Goal: Information Seeking & Learning: Check status

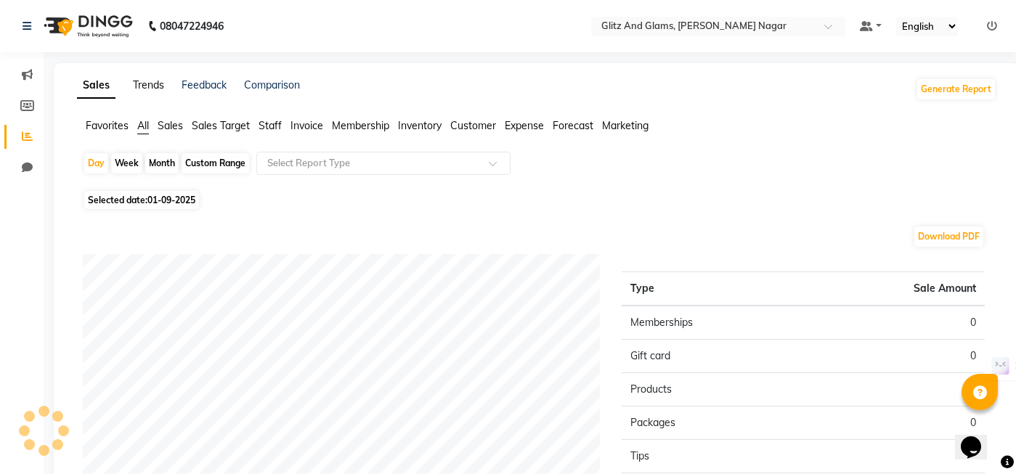
click at [133, 79] on link "Trends" at bounding box center [148, 84] width 31 height 13
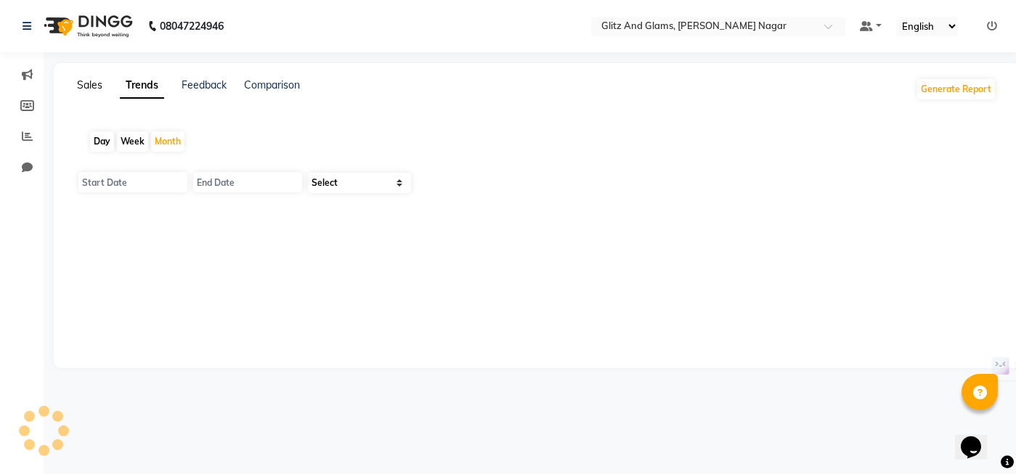
click at [86, 79] on link "Sales" at bounding box center [89, 84] width 25 height 13
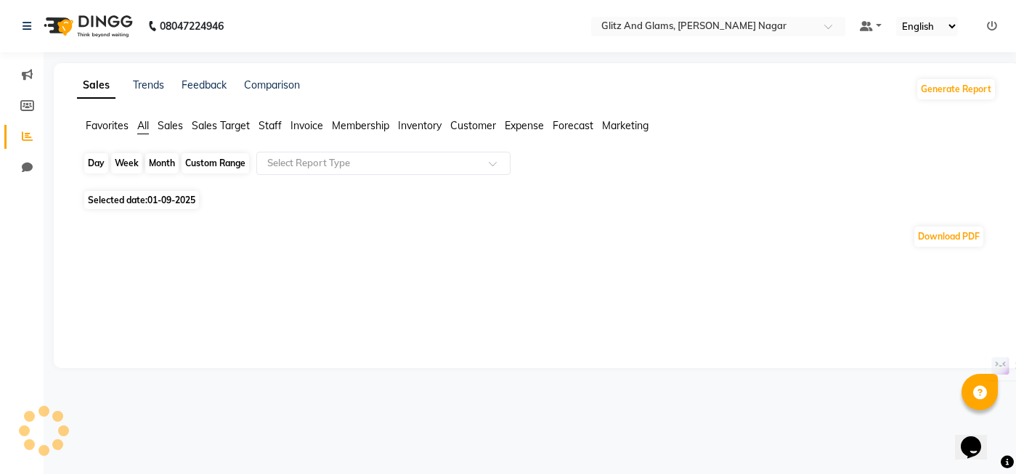
click at [99, 163] on div "Day" at bounding box center [96, 163] width 24 height 20
select select "9"
select select "2025"
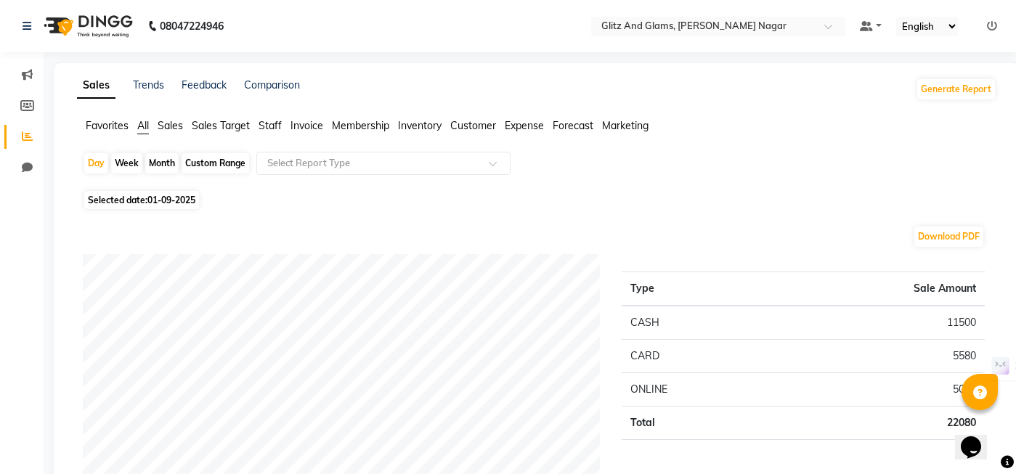
click at [121, 163] on div "Week" at bounding box center [126, 163] width 31 height 20
select select "9"
select select "2025"
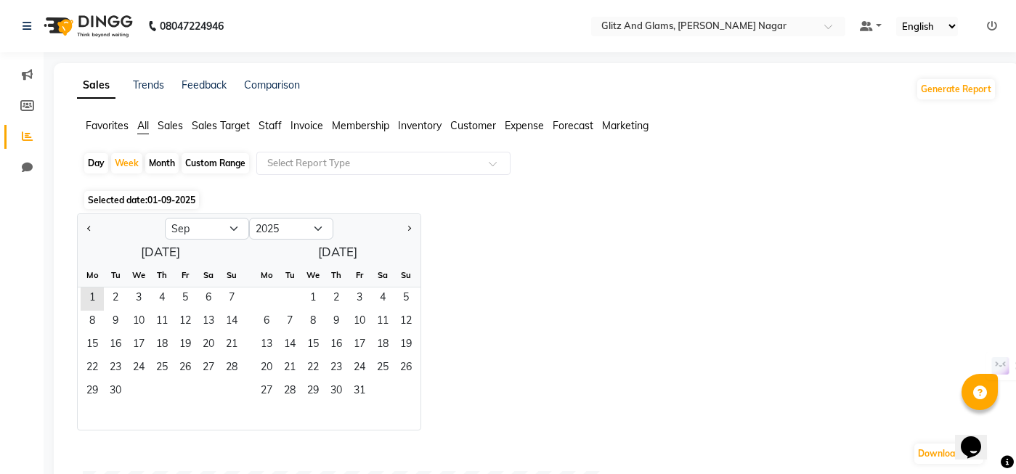
click at [94, 166] on div "Day" at bounding box center [96, 163] width 24 height 20
select select "9"
select select "2025"
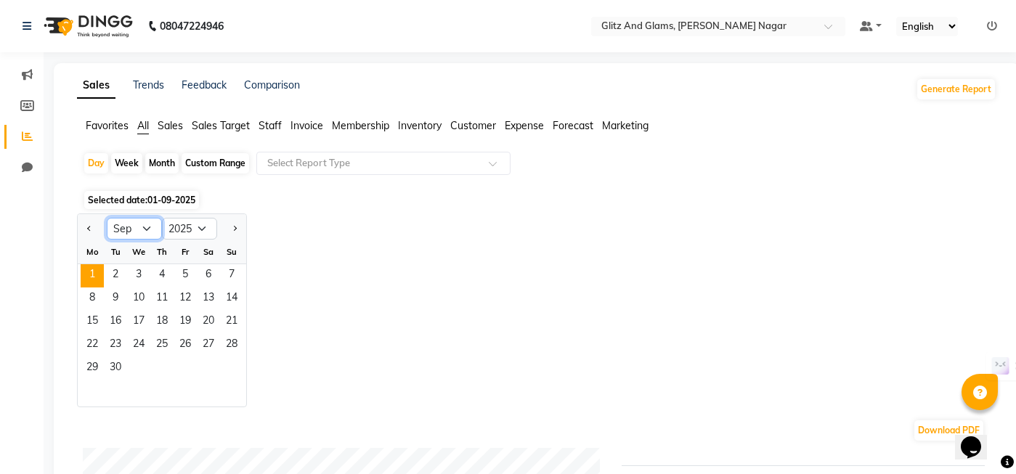
click at [134, 227] on select "Jan Feb Mar Apr May Jun Jul Aug Sep Oct Nov Dec" at bounding box center [134, 229] width 55 height 22
select select "8"
click at [107, 218] on select "Jan Feb Mar Apr May Jun Jul Aug Sep Oct Nov Dec" at bounding box center [134, 229] width 55 height 22
click at [195, 272] on span "1" at bounding box center [185, 275] width 23 height 23
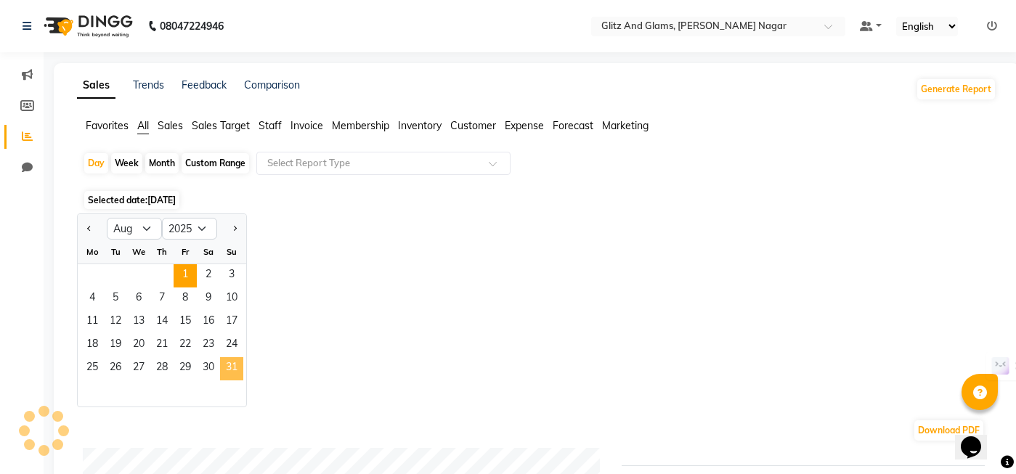
click at [236, 365] on span "31" at bounding box center [231, 368] width 23 height 23
click at [211, 169] on div "Custom Range" at bounding box center [216, 163] width 68 height 20
select select "8"
select select "2025"
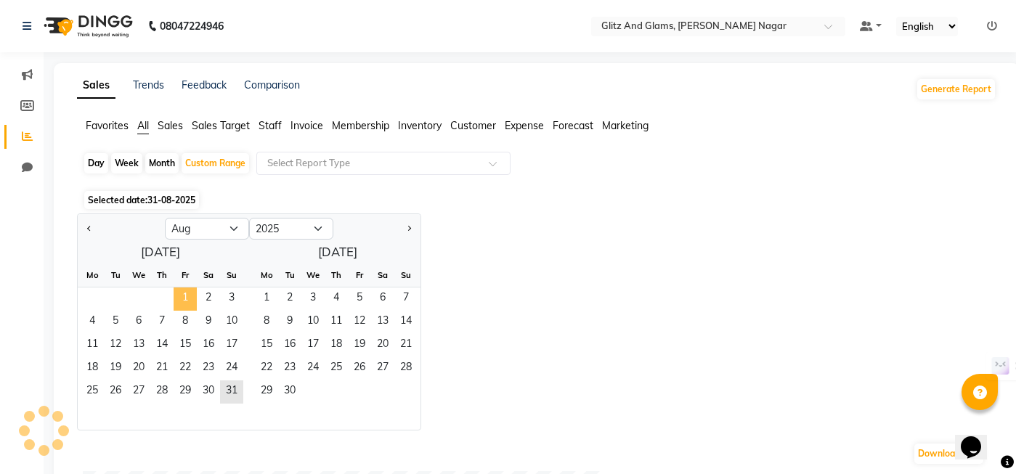
click at [184, 298] on span "1" at bounding box center [185, 299] width 23 height 23
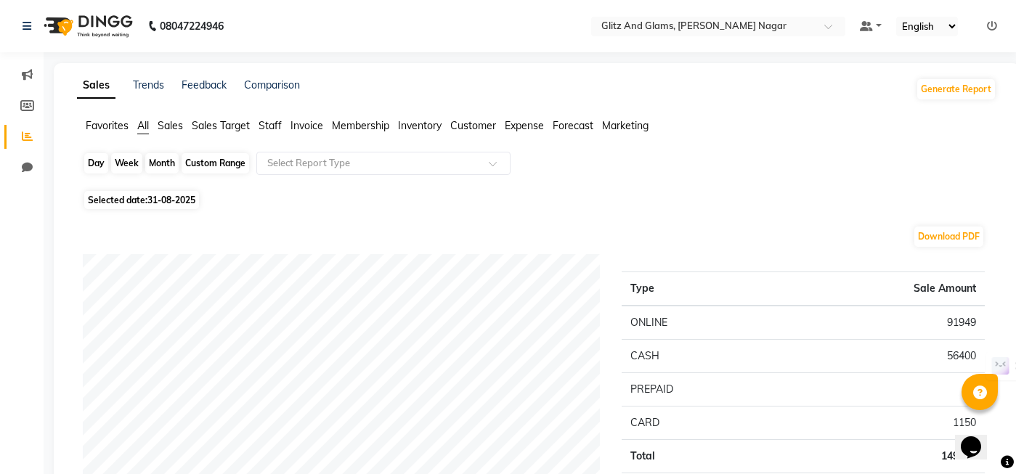
click at [204, 163] on div "Custom Range" at bounding box center [216, 163] width 68 height 20
select select "8"
select select "2025"
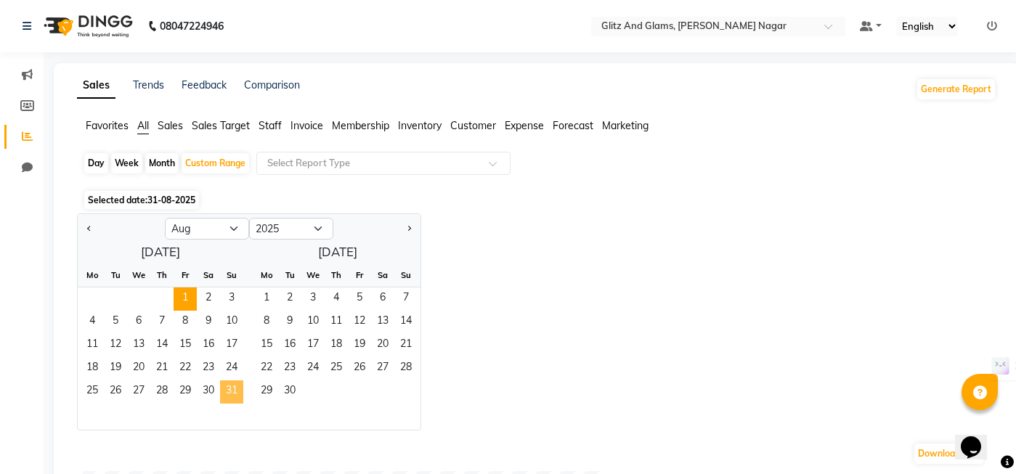
click at [233, 394] on span "31" at bounding box center [231, 392] width 23 height 23
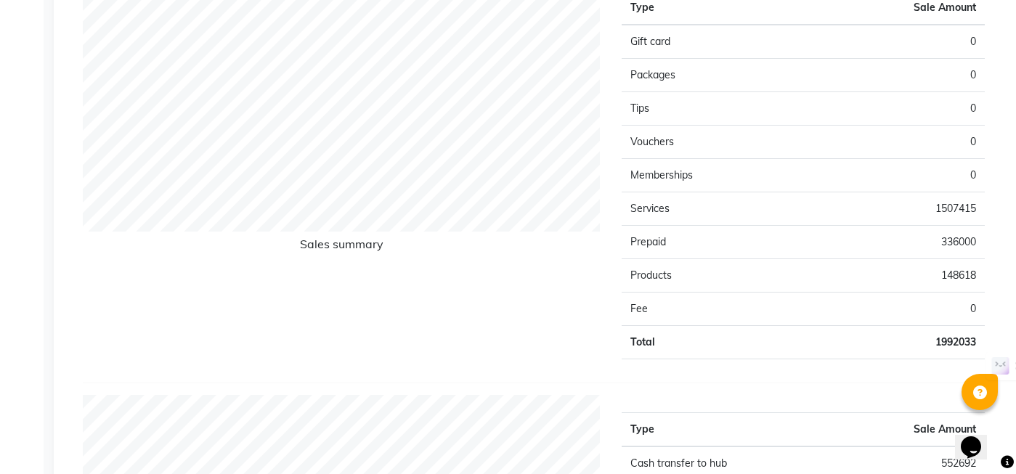
scroll to position [1096, 0]
click at [942, 246] on td "336000" at bounding box center [894, 241] width 182 height 33
type textarea "336000"
click at [942, 246] on td "336000" at bounding box center [894, 241] width 182 height 33
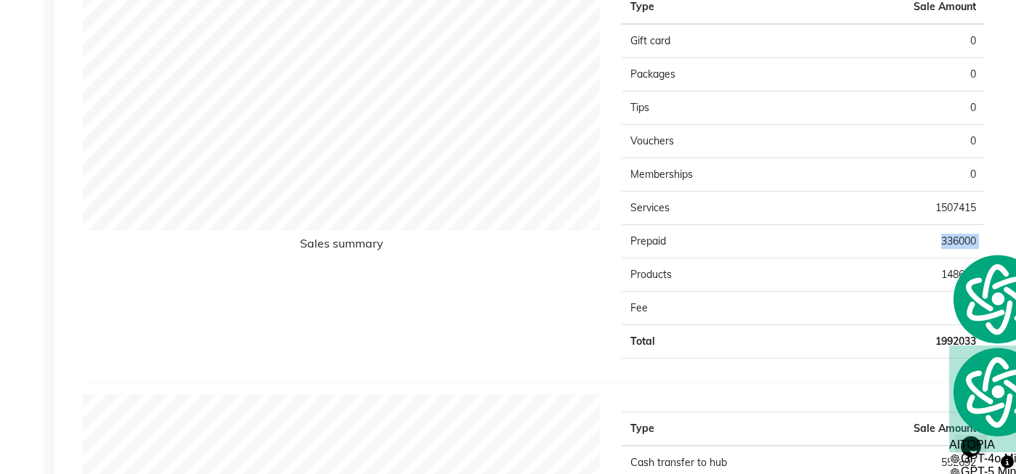
click at [933, 246] on td "336000" at bounding box center [894, 241] width 182 height 33
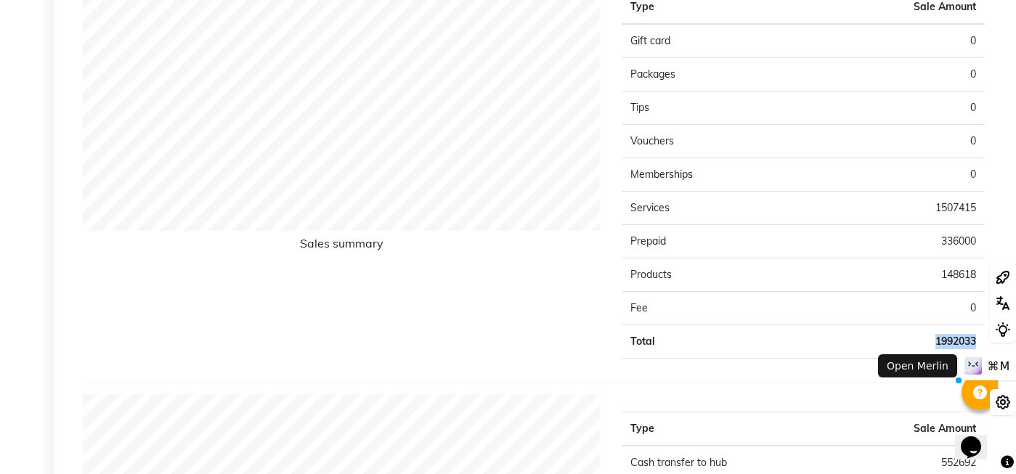
drag, startPoint x: 935, startPoint y: 344, endPoint x: 978, endPoint y: 340, distance: 43.8
click at [978, 340] on td "1992033" at bounding box center [894, 341] width 182 height 33
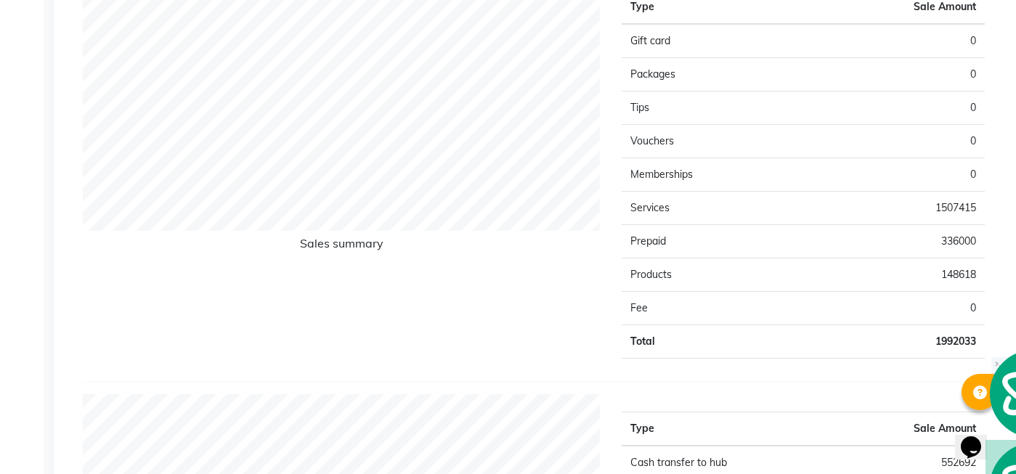
click at [858, 377] on div "Sales summary Type Sale Amount Gift card 0 Packages 0 Tips 0 Vouchers 0 Members…" at bounding box center [534, 177] width 902 height 410
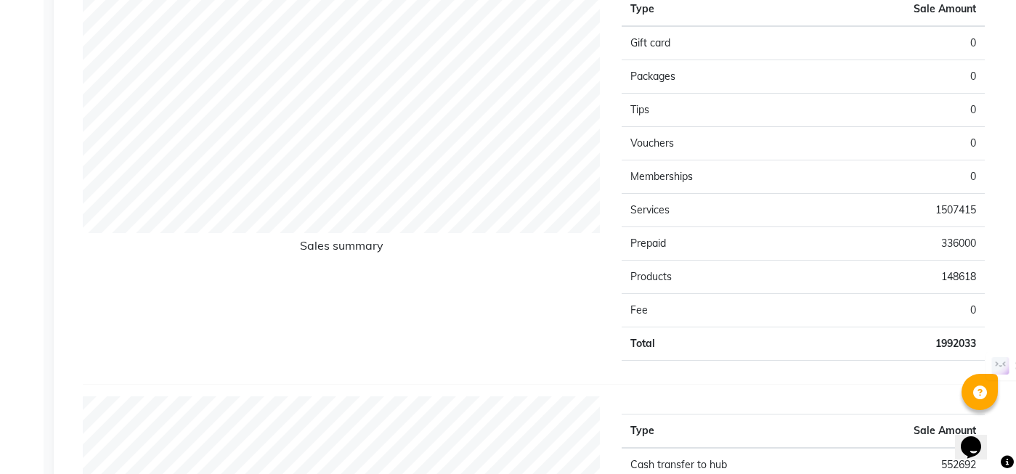
scroll to position [1103, 0]
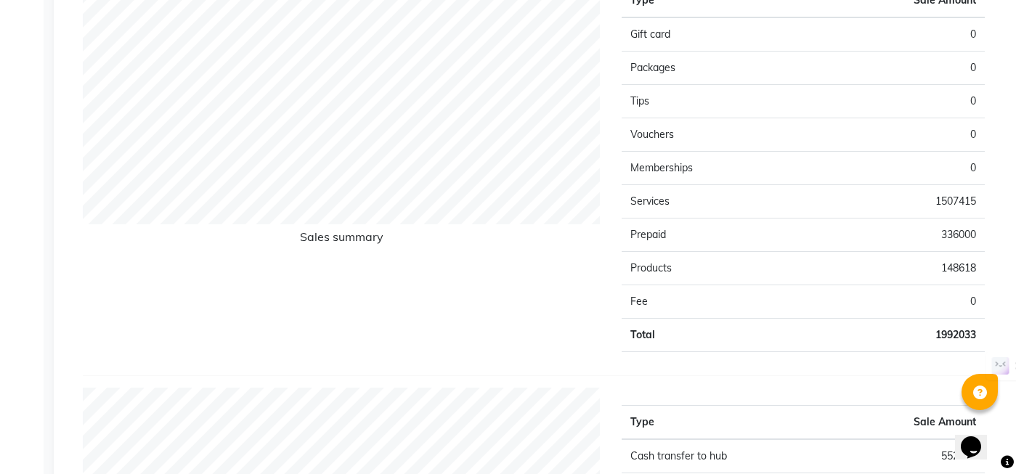
click at [945, 335] on td "1992033" at bounding box center [894, 335] width 182 height 33
drag, startPoint x: 935, startPoint y: 337, endPoint x: 980, endPoint y: 336, distance: 45.1
click at [981, 336] on td "1992033" at bounding box center [894, 335] width 182 height 33
click at [925, 366] on div "Sales summary Type Sale Amount Gift card 0 Packages 0 Tips 0 Vouchers 0 Members…" at bounding box center [534, 171] width 902 height 410
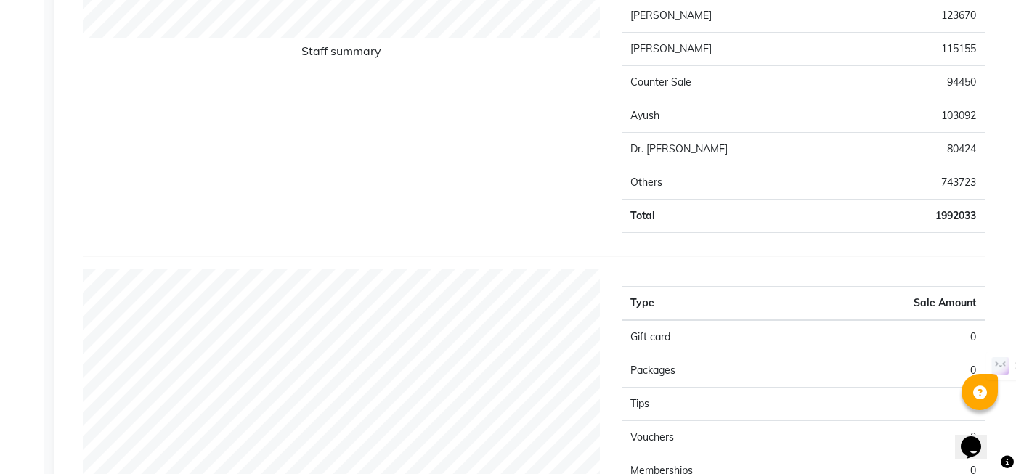
scroll to position [800, 0]
click at [946, 217] on td "1992033" at bounding box center [920, 215] width 130 height 33
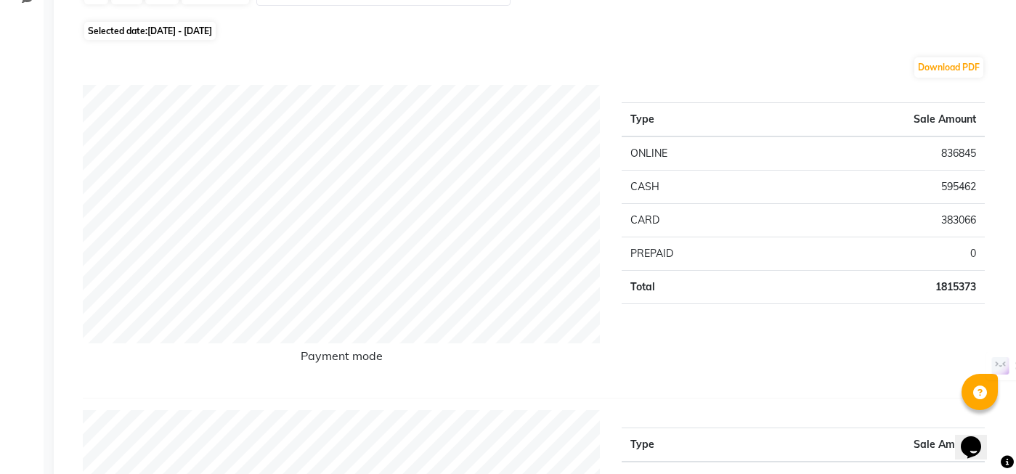
scroll to position [183, 0]
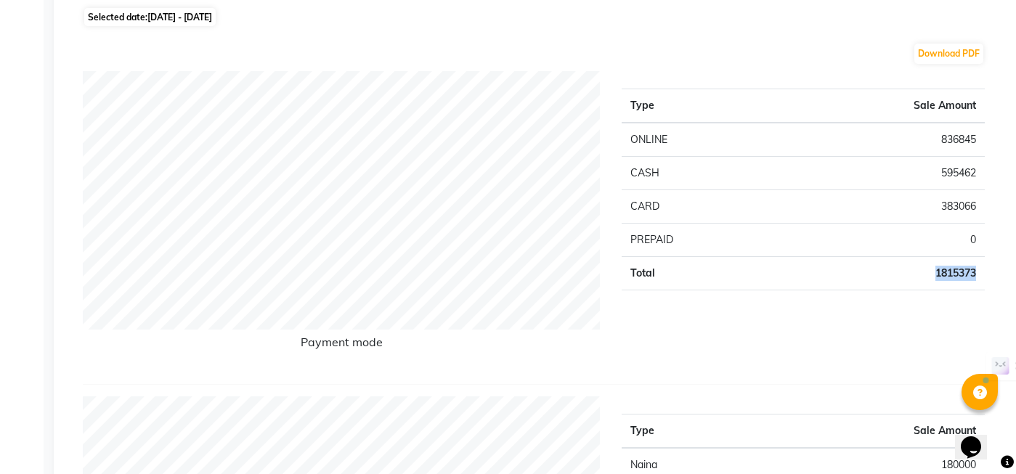
drag, startPoint x: 935, startPoint y: 272, endPoint x: 980, endPoint y: 272, distance: 45.0
click at [981, 272] on td "1815373" at bounding box center [881, 273] width 207 height 33
click at [957, 276] on td "1815373" at bounding box center [881, 273] width 207 height 33
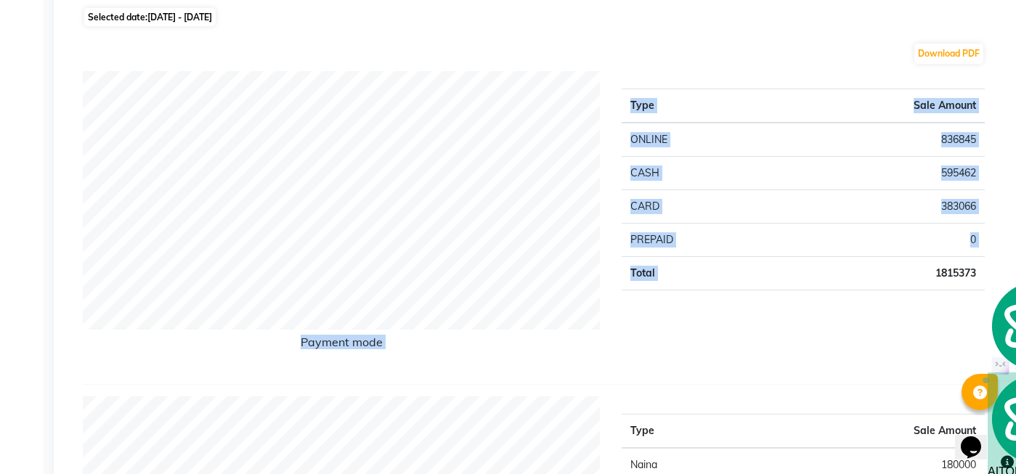
click at [957, 276] on td "1815373" at bounding box center [881, 273] width 207 height 33
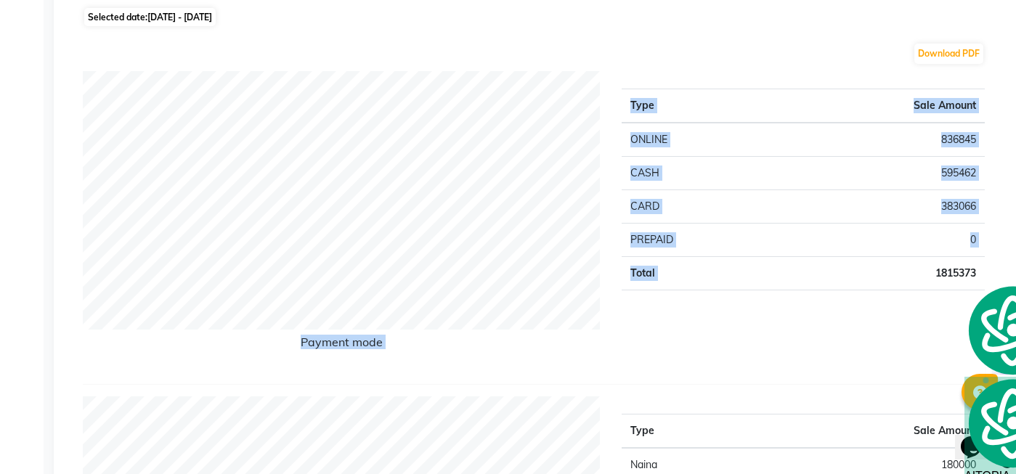
click at [934, 318] on div "Type Sale Amount ONLINE 836845 CASH 595462 CARD 383066 PREPAID 0 Total 1815373" at bounding box center [803, 221] width 385 height 301
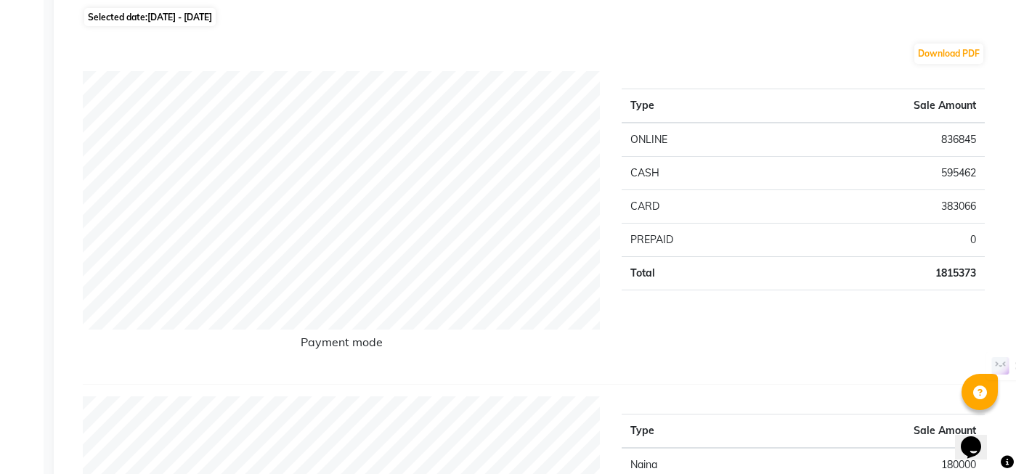
click at [941, 277] on td "1815373" at bounding box center [881, 273] width 207 height 33
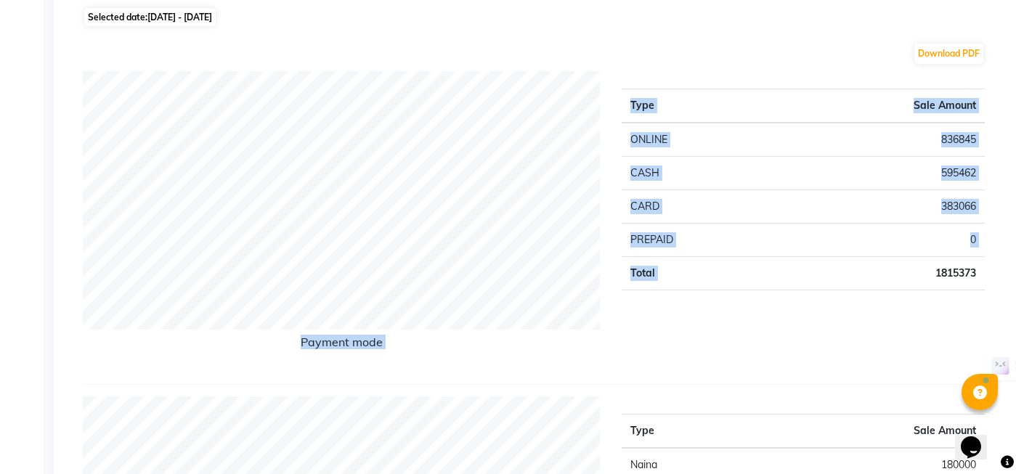
click at [941, 277] on td "1815373" at bounding box center [881, 273] width 207 height 33
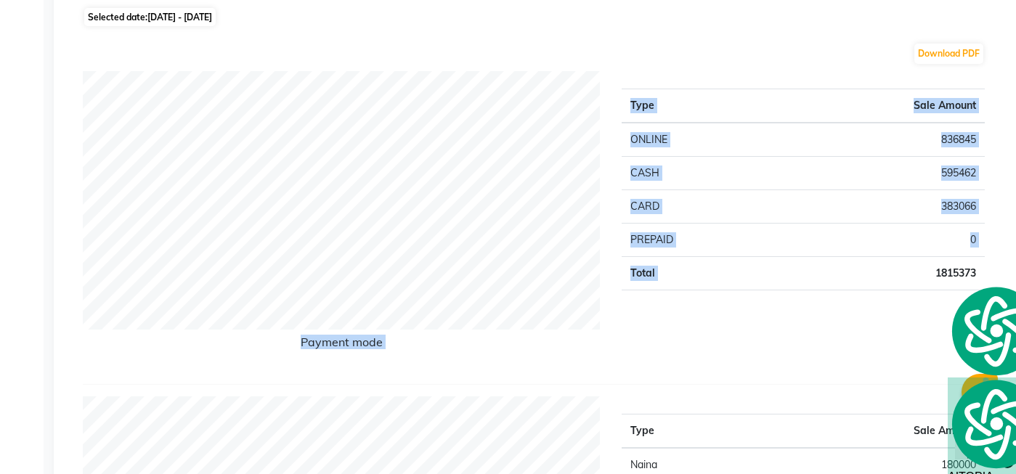
click at [925, 312] on div "Type Sale Amount ONLINE 836845 CASH 595462 CARD 383066 PREPAID 0 Total 1815373" at bounding box center [803, 221] width 385 height 301
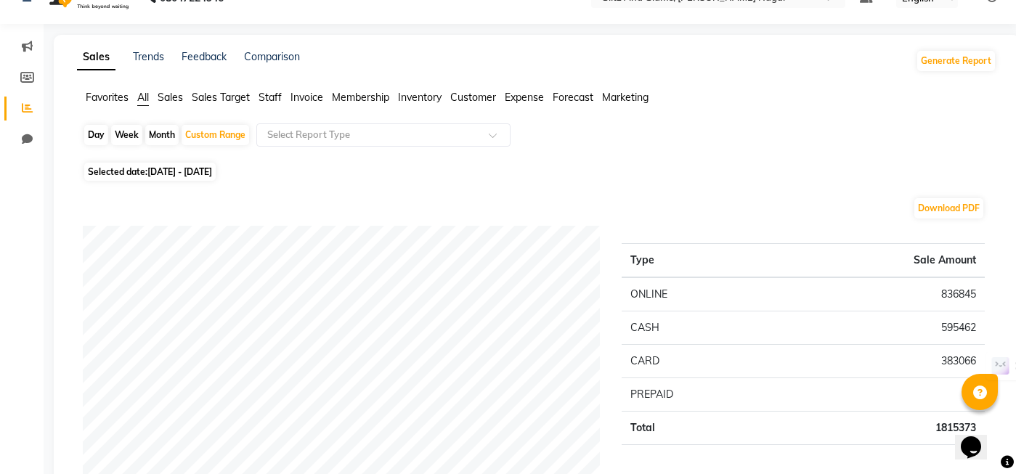
scroll to position [21, 0]
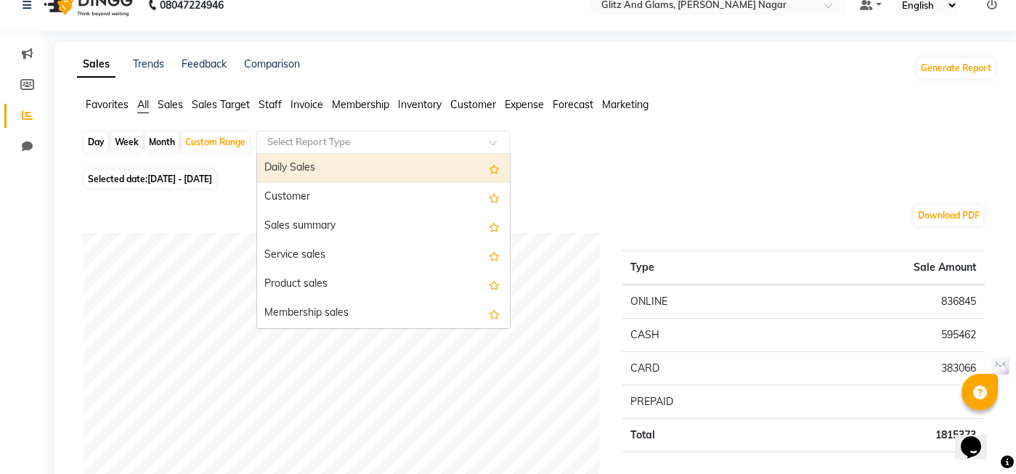
click at [480, 142] on div at bounding box center [383, 142] width 253 height 15
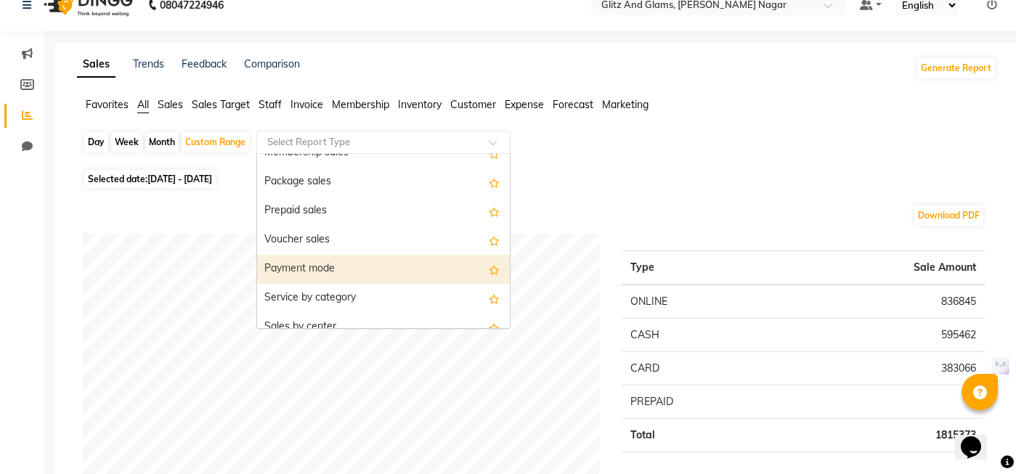
scroll to position [257, 0]
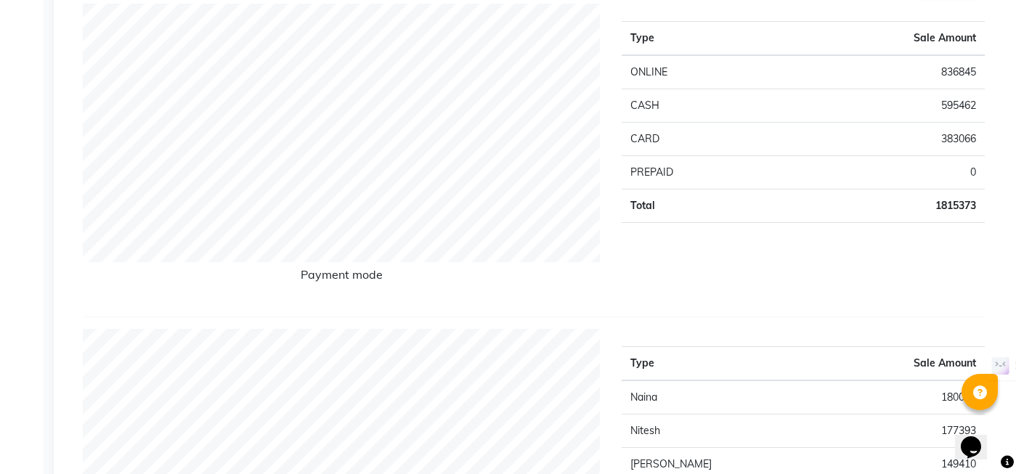
scroll to position [251, 0]
click at [889, 269] on div "Type Sale Amount ONLINE 836845 CASH 595462 CARD 383066 PREPAID 0 Total 1815373" at bounding box center [803, 153] width 385 height 301
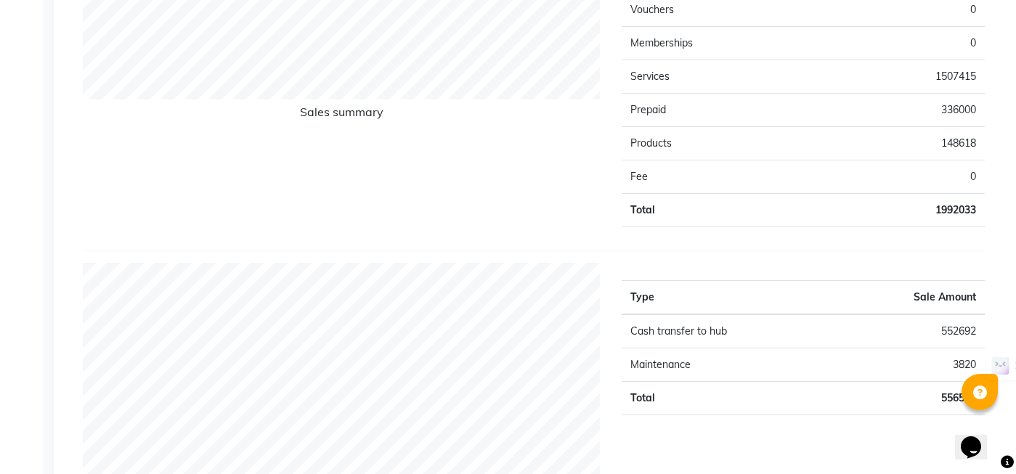
scroll to position [1340, 0]
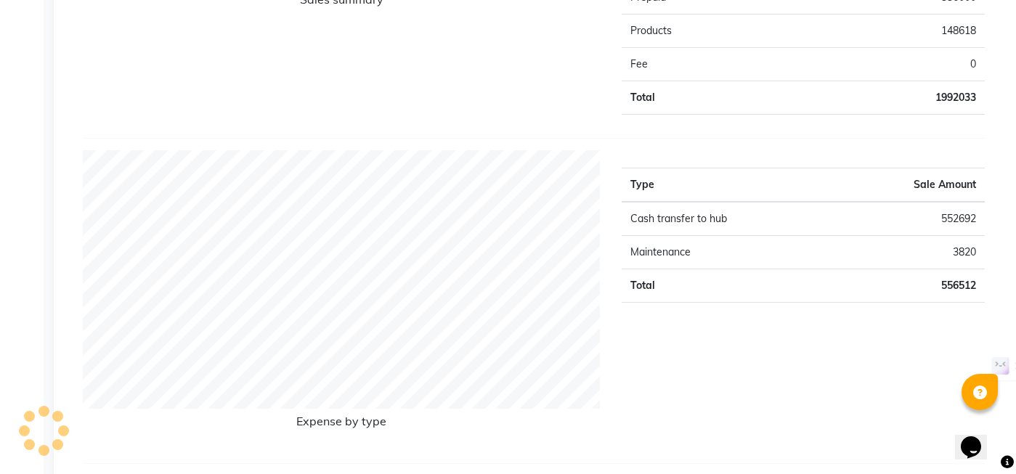
click at [934, 100] on td "1992033" at bounding box center [894, 97] width 182 height 33
drag, startPoint x: 934, startPoint y: 100, endPoint x: 975, endPoint y: 94, distance: 41.0
click at [975, 94] on td "1992033" at bounding box center [894, 97] width 182 height 33
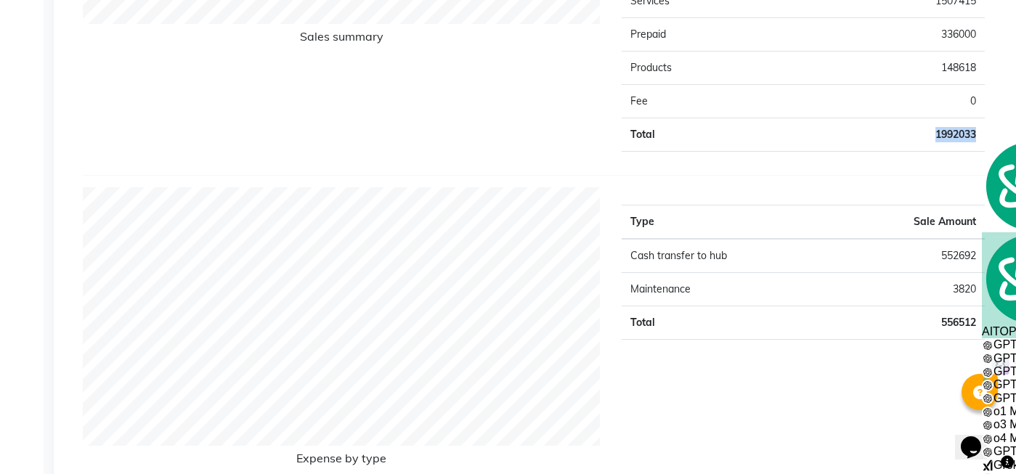
scroll to position [1287, 0]
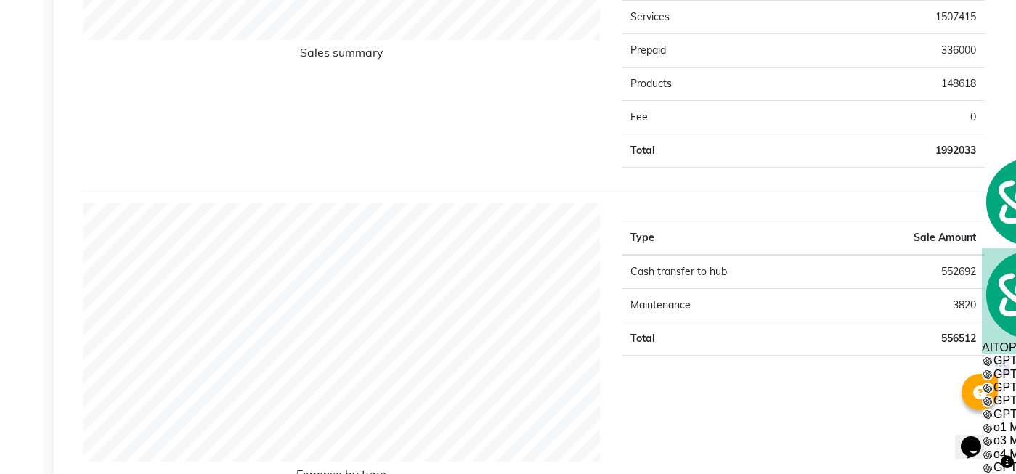
click at [962, 96] on td "148618" at bounding box center [894, 84] width 182 height 33
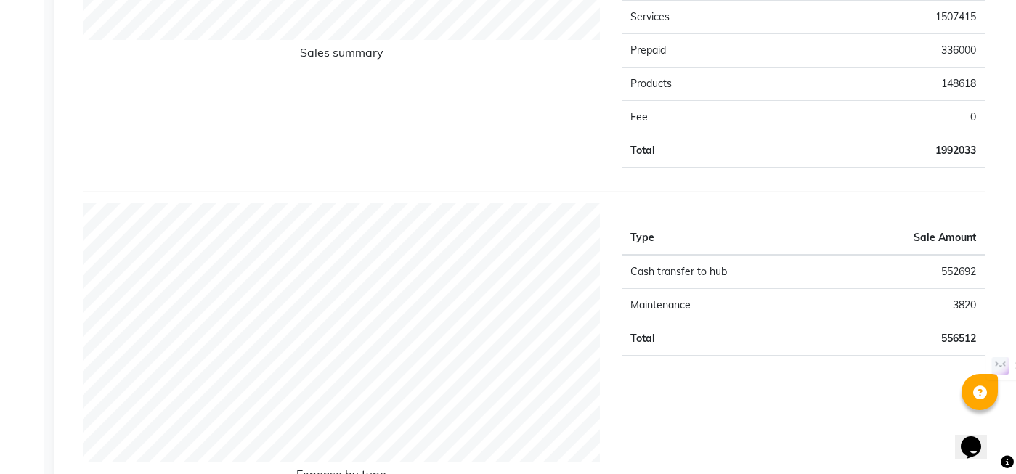
click at [953, 86] on td "148618" at bounding box center [894, 84] width 182 height 33
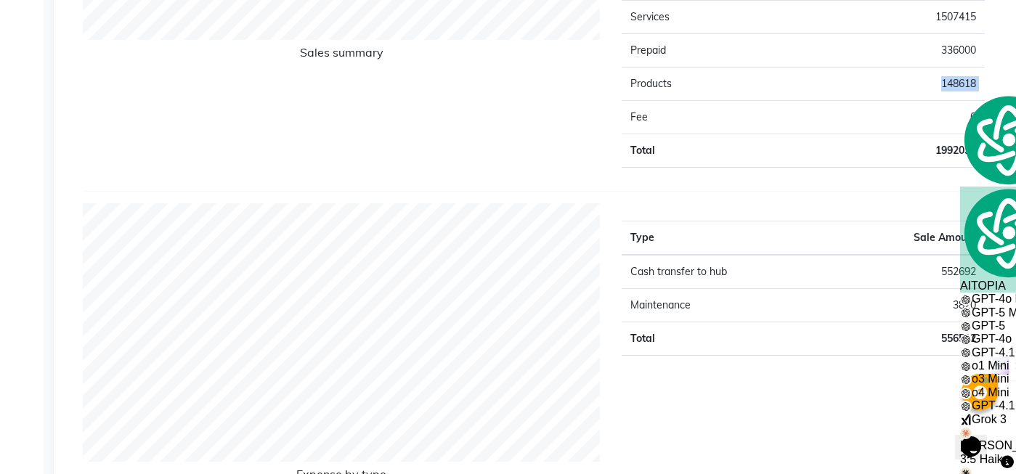
click at [953, 86] on td "148618" at bounding box center [894, 84] width 182 height 33
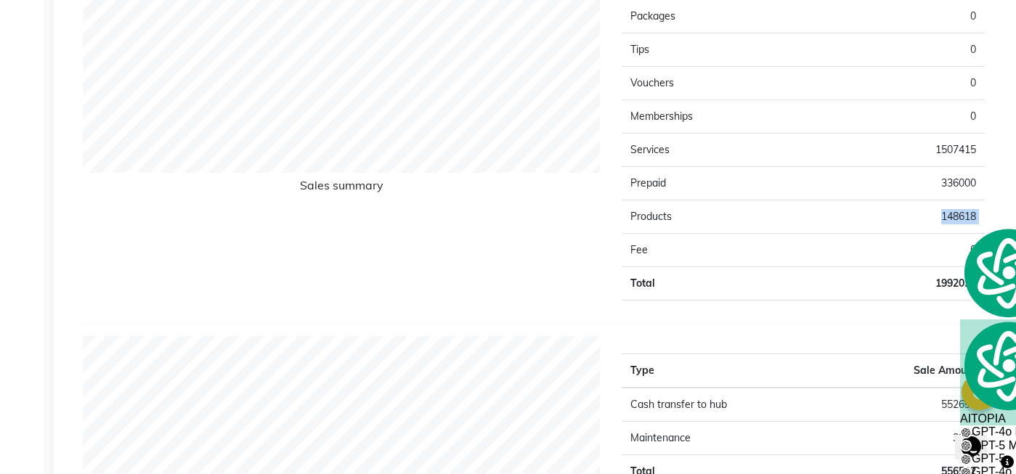
scroll to position [1135, 0]
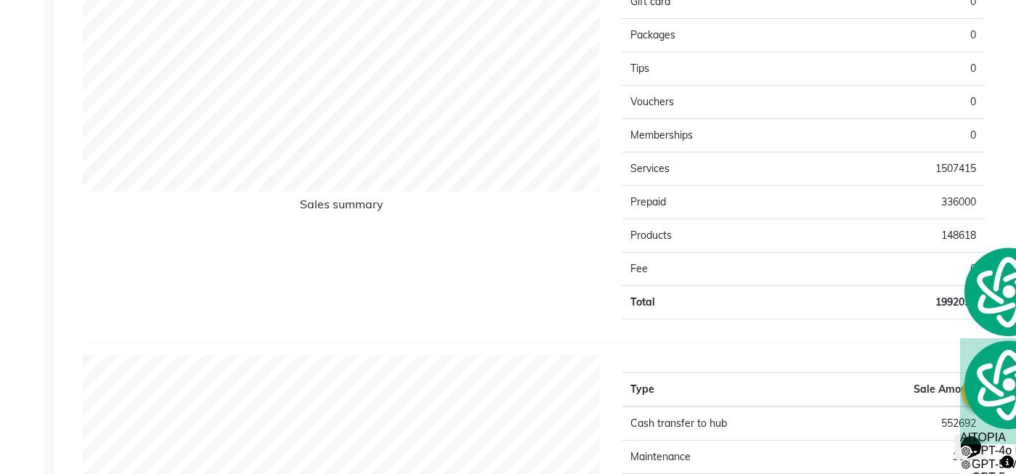
click at [949, 205] on td "336000" at bounding box center [894, 202] width 182 height 33
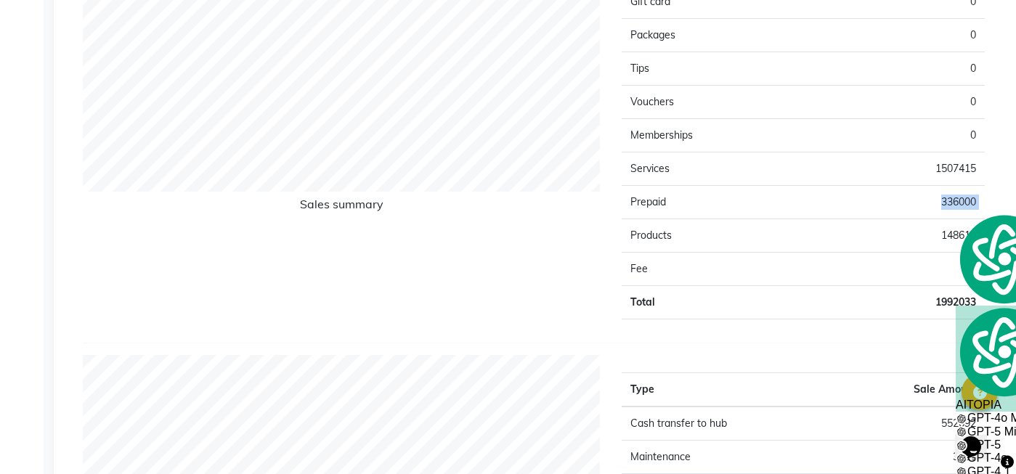
click at [949, 205] on td "336000" at bounding box center [894, 202] width 182 height 33
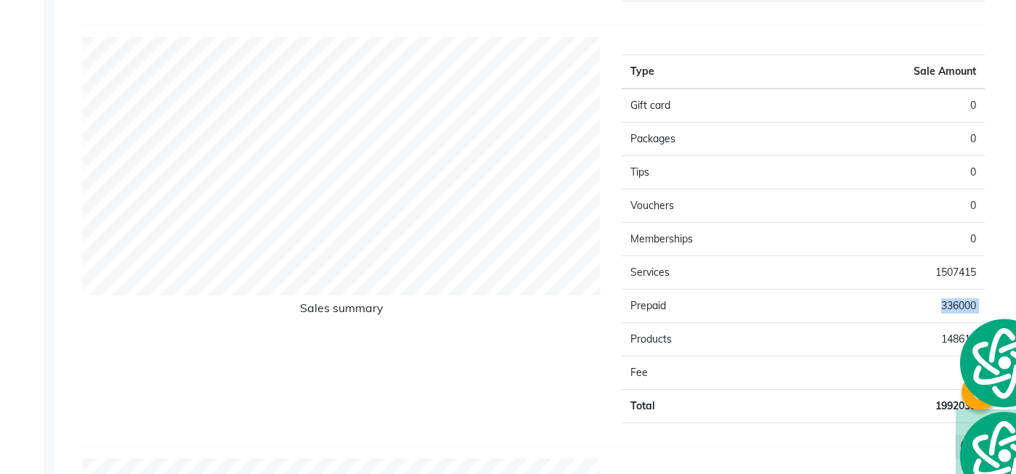
scroll to position [1029, 0]
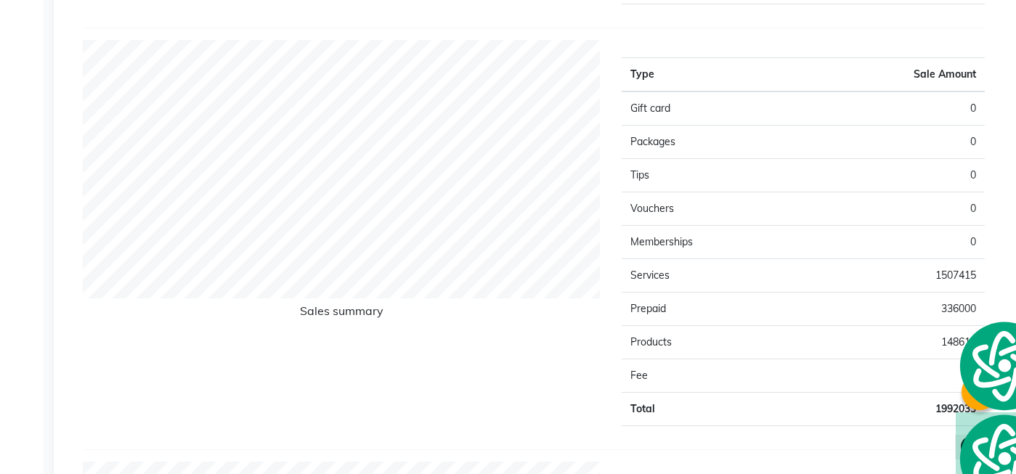
click at [814, 203] on td "0" at bounding box center [894, 208] width 182 height 33
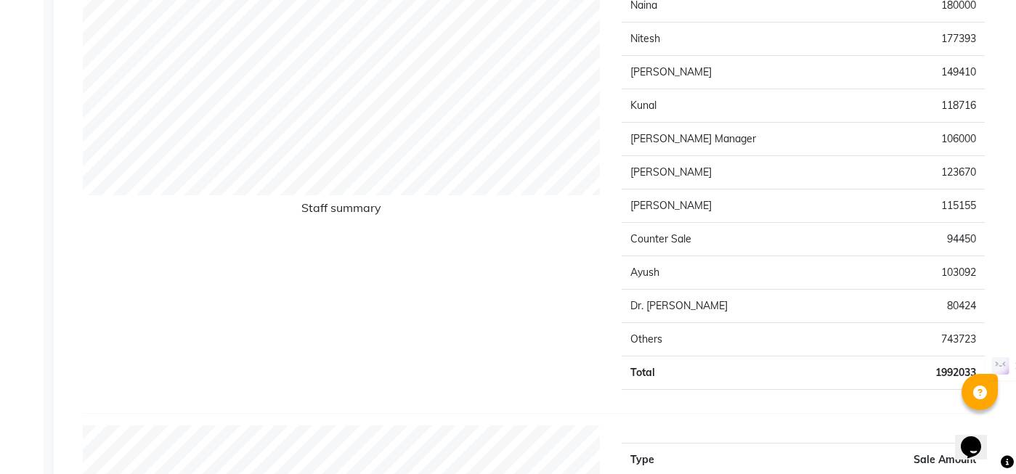
scroll to position [705, 0]
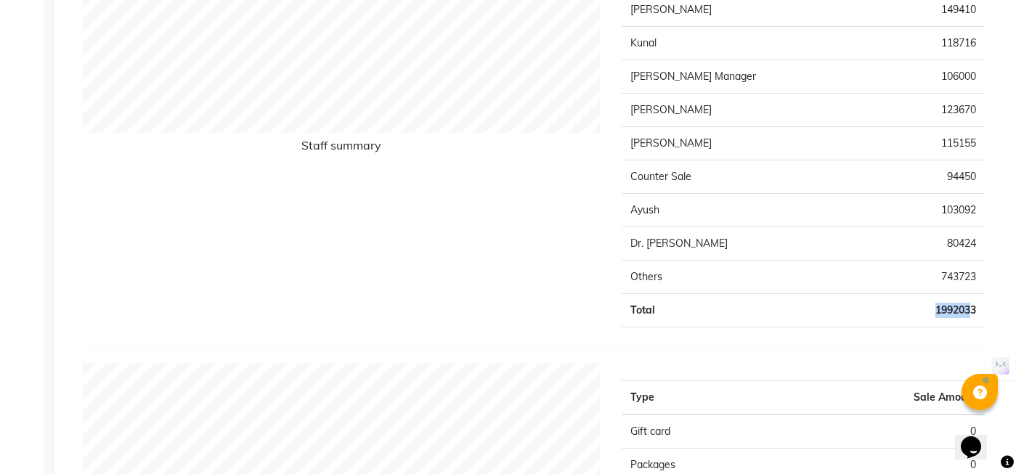
drag, startPoint x: 936, startPoint y: 313, endPoint x: 970, endPoint y: 313, distance: 34.9
click at [970, 313] on td "1992033" at bounding box center [920, 310] width 130 height 33
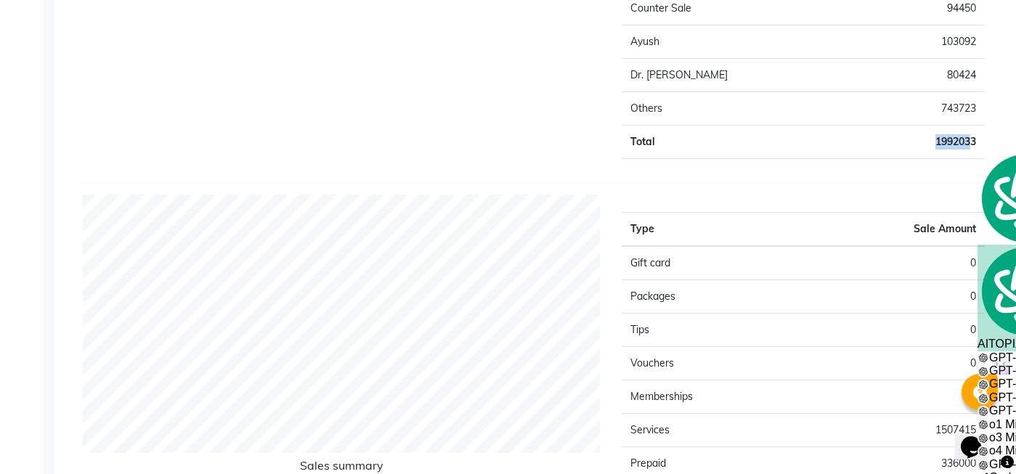
scroll to position [1133, 0]
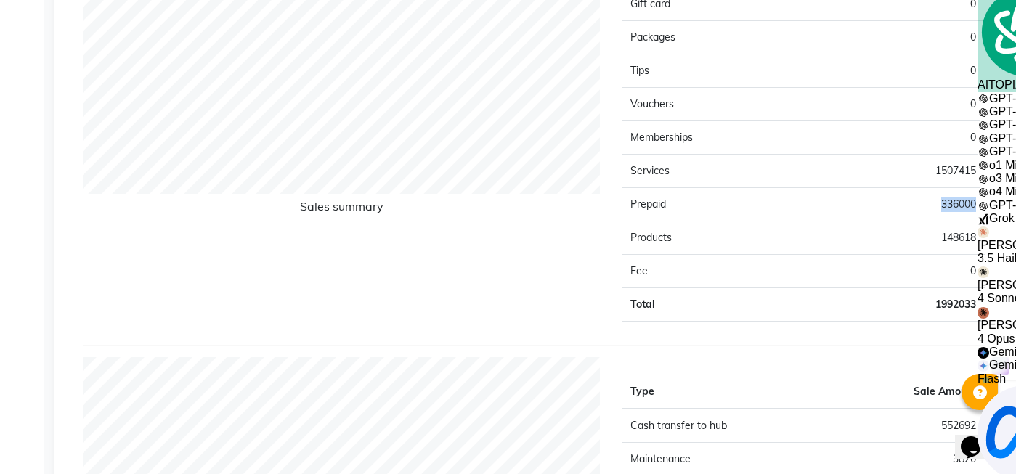
drag, startPoint x: 941, startPoint y: 206, endPoint x: 977, endPoint y: 204, distance: 36.3
click at [977, 204] on td "336000" at bounding box center [894, 204] width 182 height 33
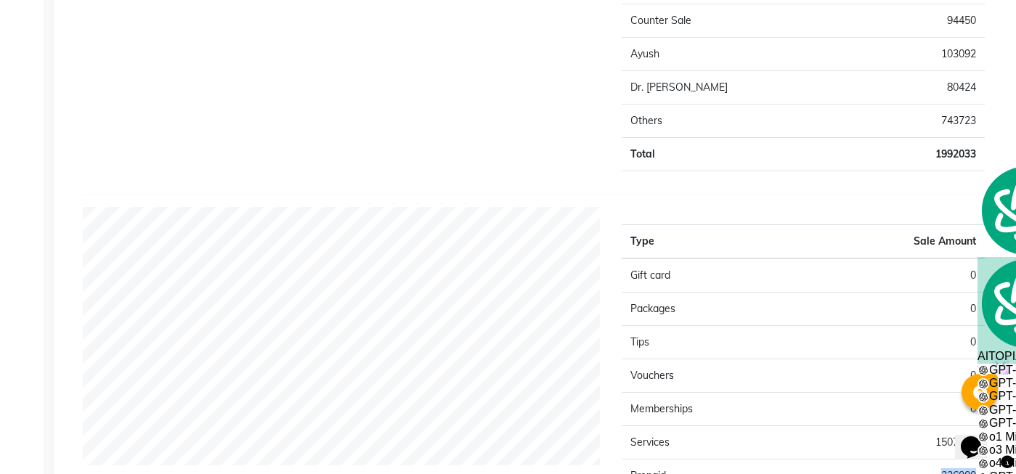
scroll to position [755, 0]
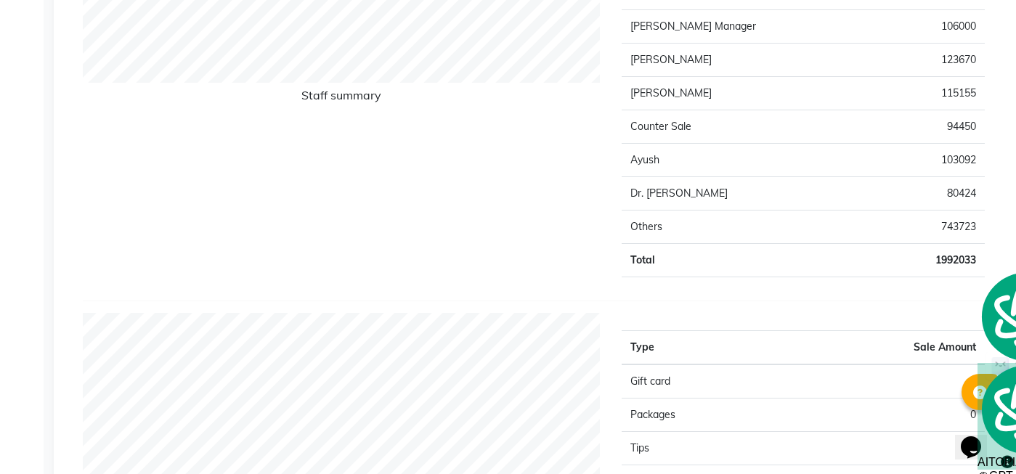
click at [898, 270] on td "1992033" at bounding box center [920, 260] width 130 height 33
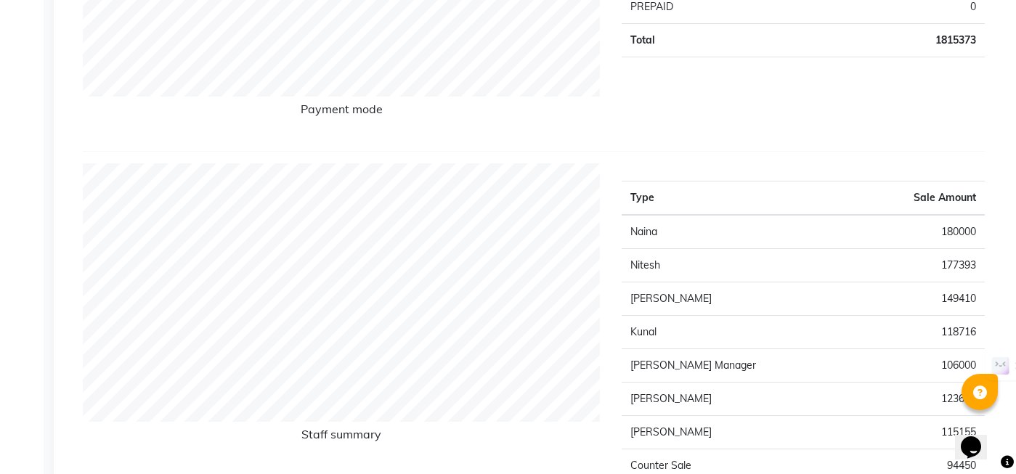
scroll to position [0, 0]
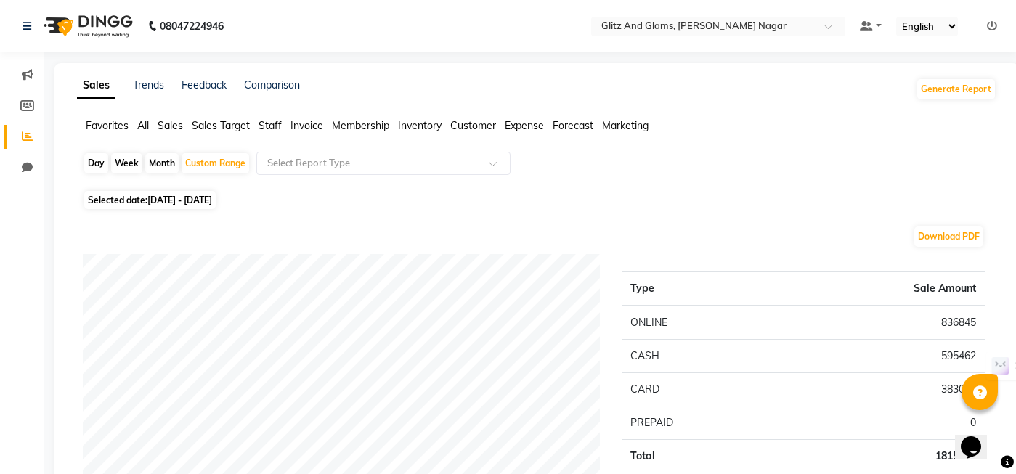
click at [100, 163] on div "Day" at bounding box center [96, 163] width 24 height 20
select select "8"
select select "2025"
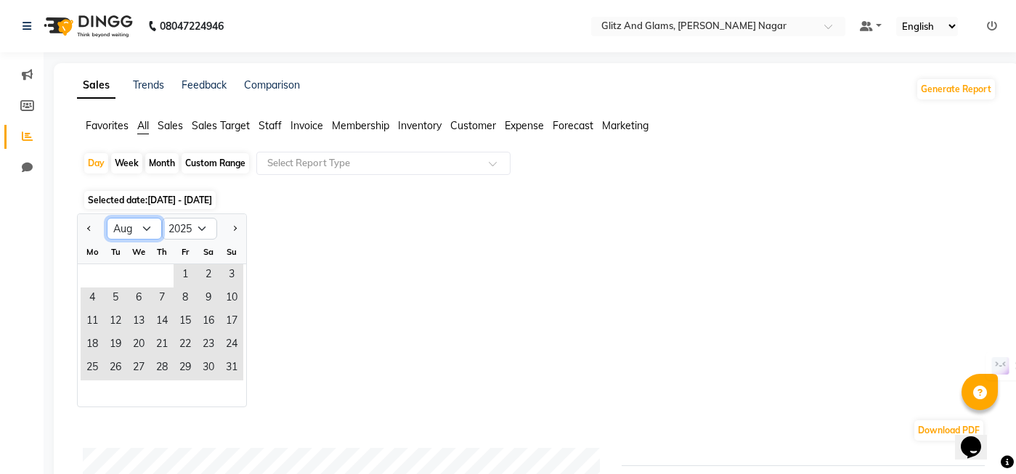
click at [150, 232] on select "Jan Feb Mar Apr May Jun Jul Aug Sep Oct Nov Dec" at bounding box center [134, 229] width 55 height 22
select select "9"
click at [107, 218] on select "Jan Feb Mar Apr May Jun Jul Aug Sep Oct Nov Dec" at bounding box center [134, 229] width 55 height 22
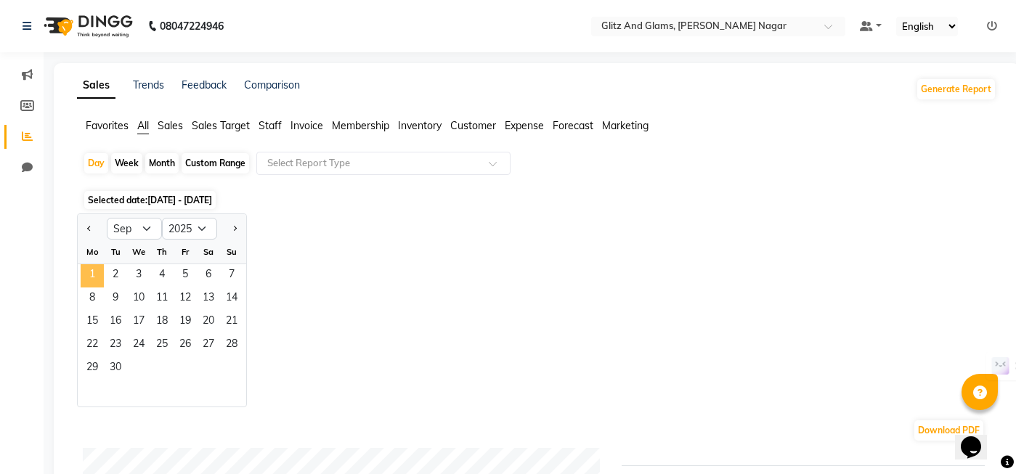
click at [98, 272] on span "1" at bounding box center [92, 275] width 23 height 23
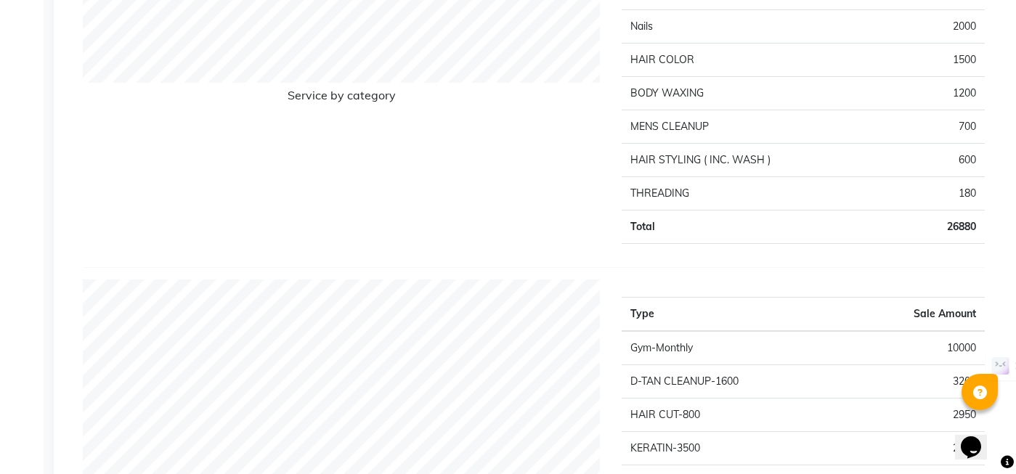
scroll to position [1636, 0]
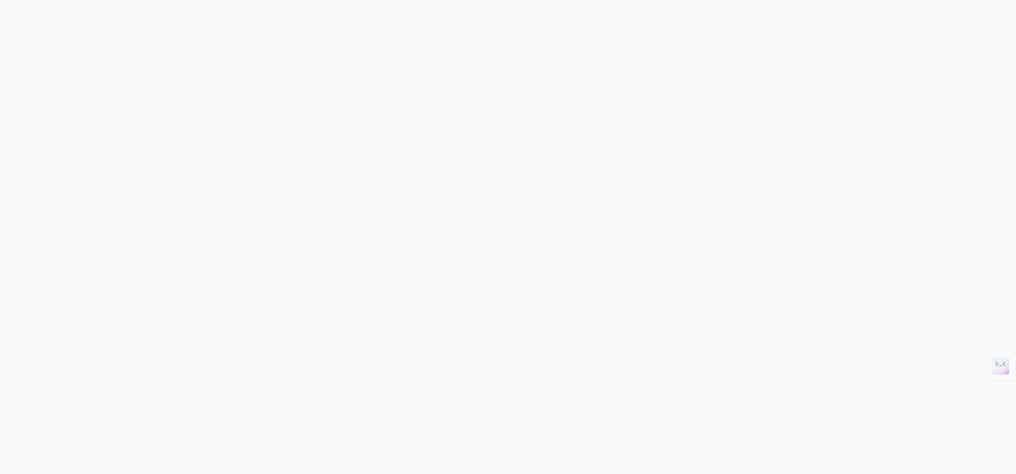
scroll to position [745, 0]
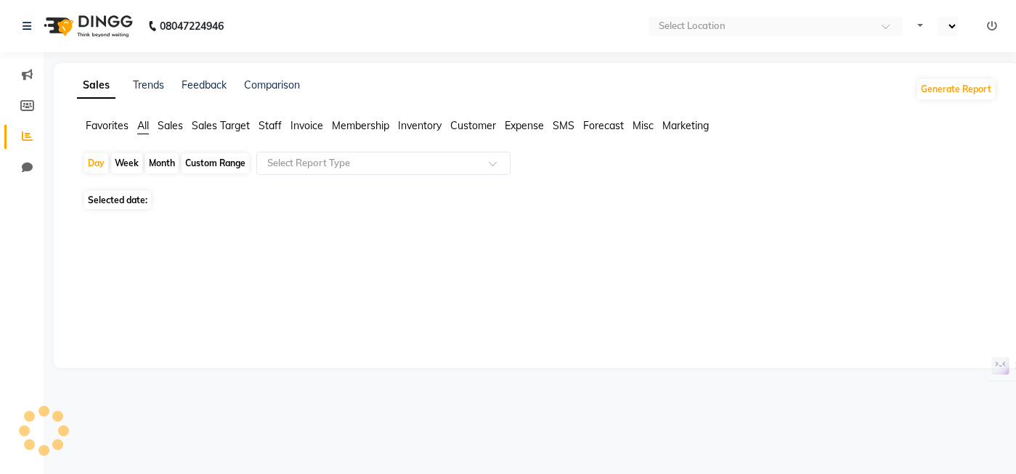
select select "en"
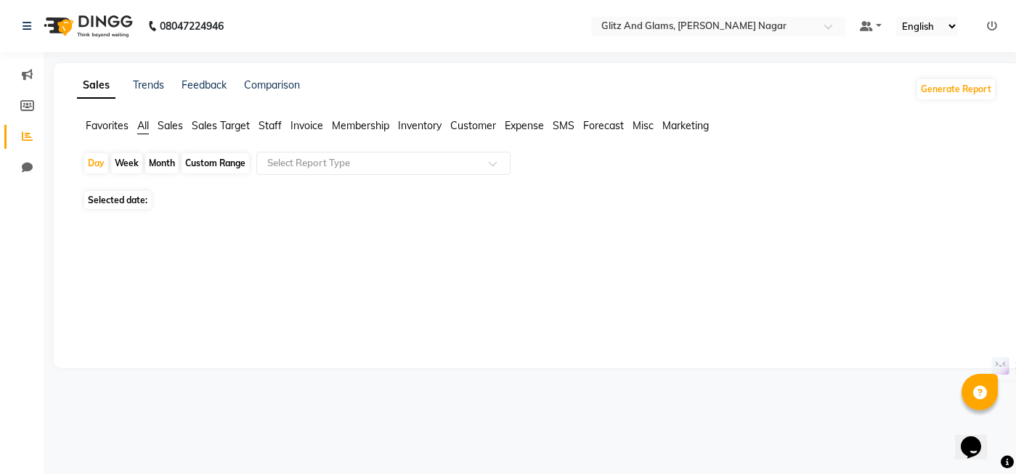
scroll to position [0, 0]
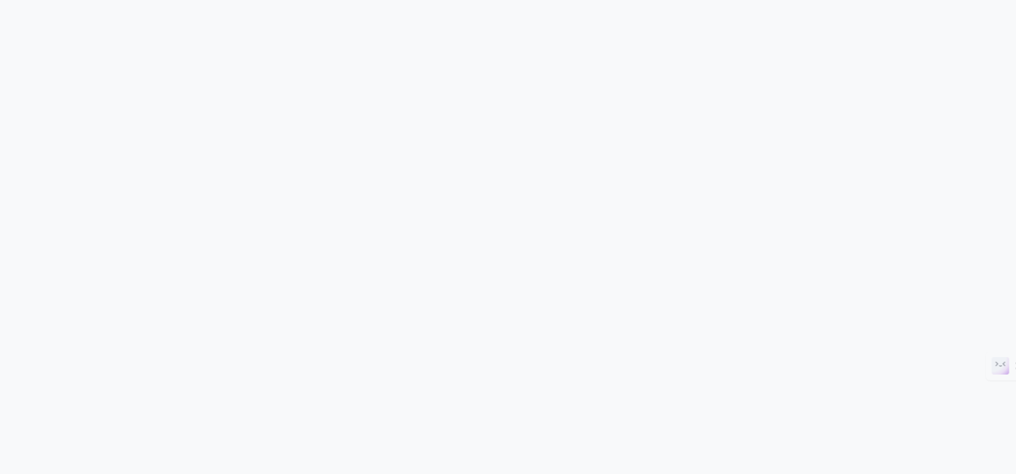
scroll to position [745, 0]
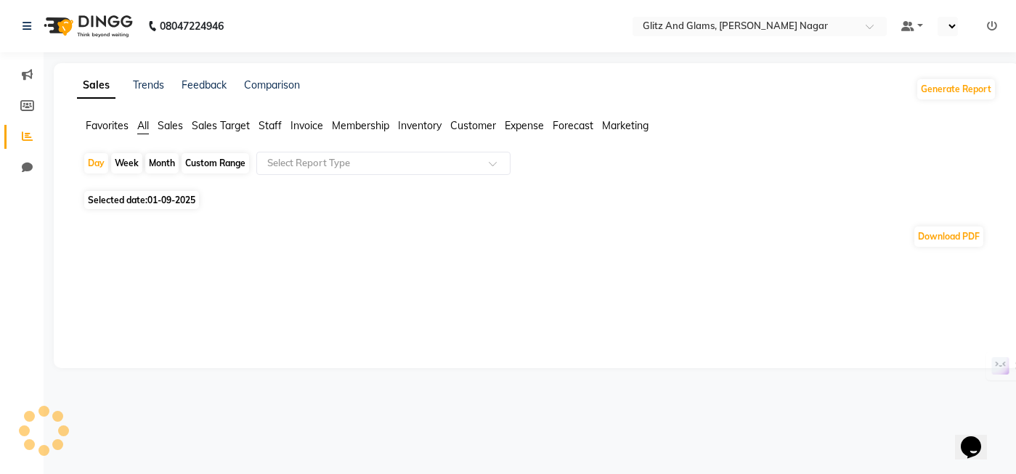
click at [235, 163] on div "Custom Range" at bounding box center [216, 163] width 68 height 20
select select "9"
select select "2025"
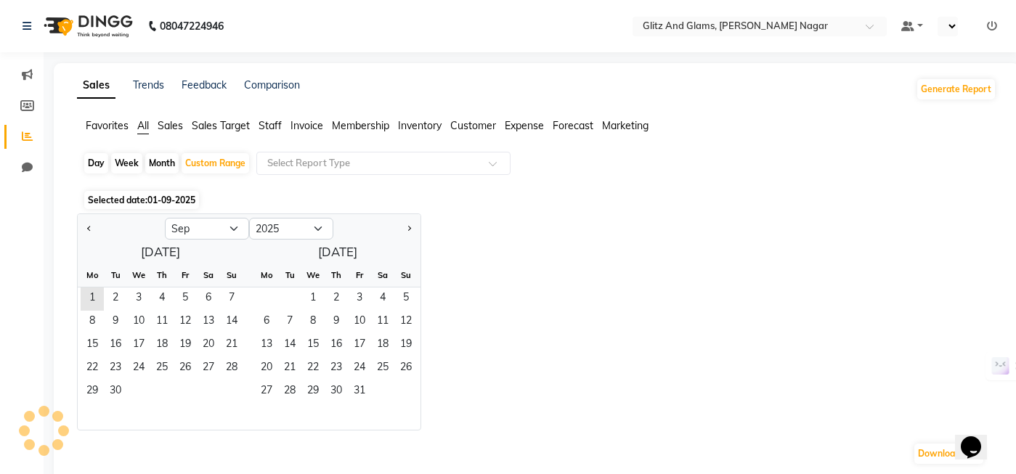
select select "en"
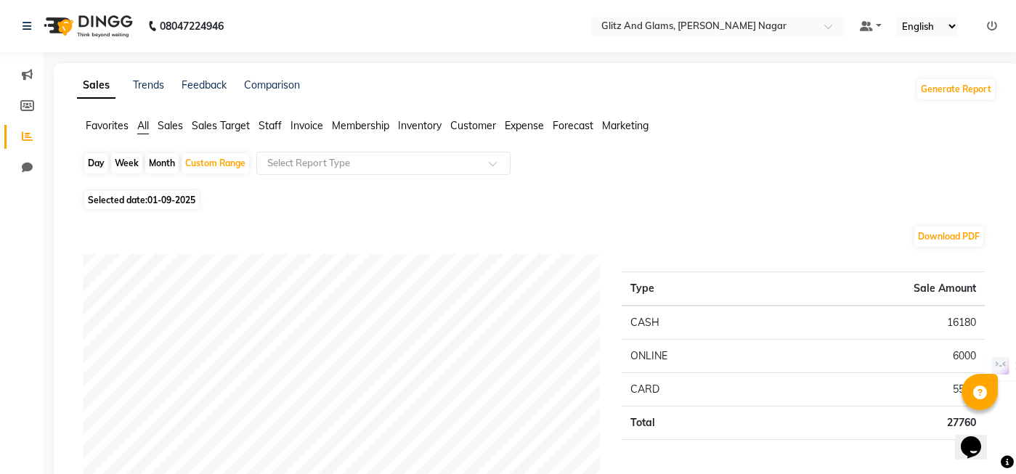
click at [207, 230] on div "Download PDF" at bounding box center [534, 236] width 902 height 23
click at [181, 201] on span "01-09-2025" at bounding box center [171, 200] width 48 height 11
select select "9"
select select "2025"
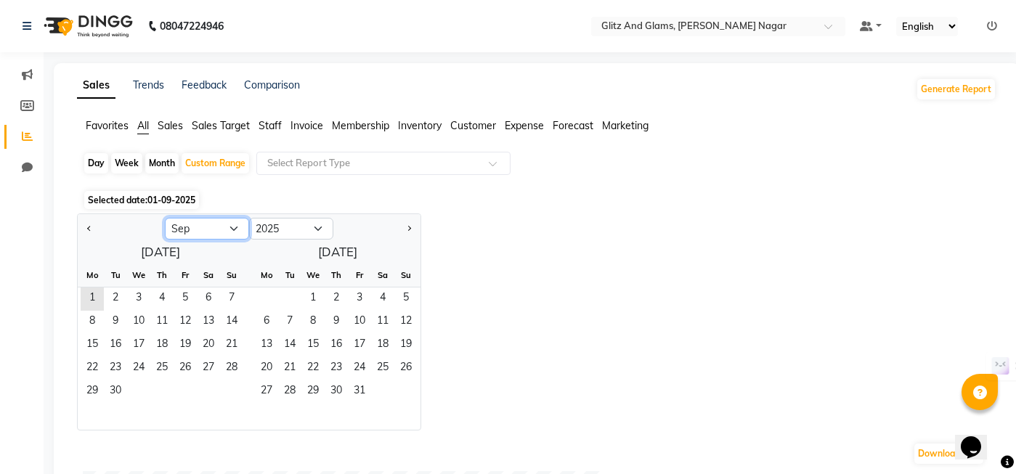
click at [198, 229] on select "Jan Feb Mar Apr May Jun [DATE] Aug Sep Oct Nov Dec" at bounding box center [207, 229] width 84 height 22
select select "8"
click at [165, 218] on select "Jan Feb Mar Apr May Jun [DATE] Aug Sep Oct Nov Dec" at bounding box center [207, 229] width 84 height 22
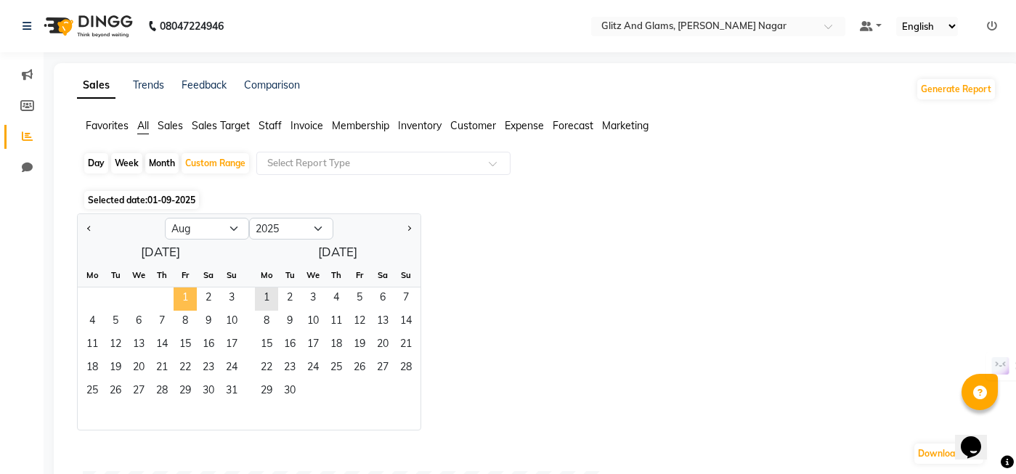
click at [186, 296] on span "1" at bounding box center [185, 299] width 23 height 23
click at [232, 393] on span "31" at bounding box center [231, 392] width 23 height 23
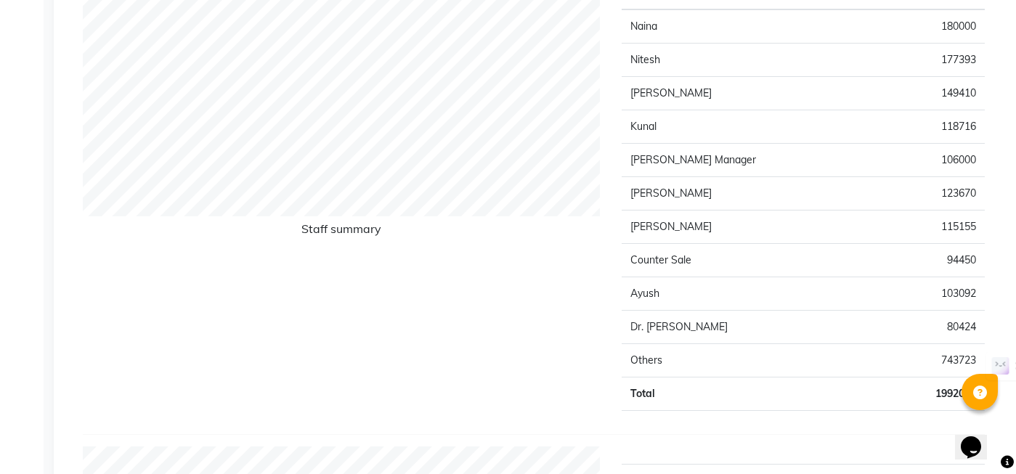
scroll to position [643, 0]
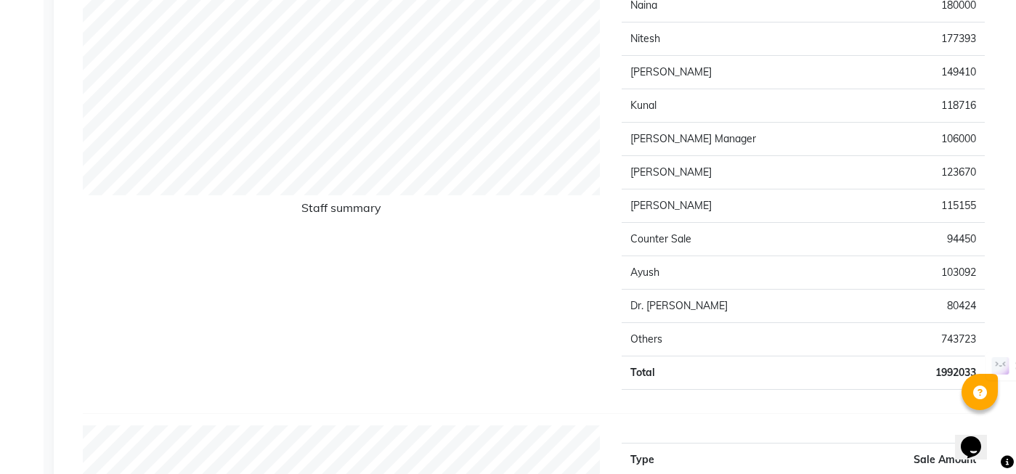
click at [949, 303] on td "80424" at bounding box center [920, 306] width 130 height 33
type textarea "80424"
click at [949, 303] on td "80424" at bounding box center [920, 306] width 130 height 33
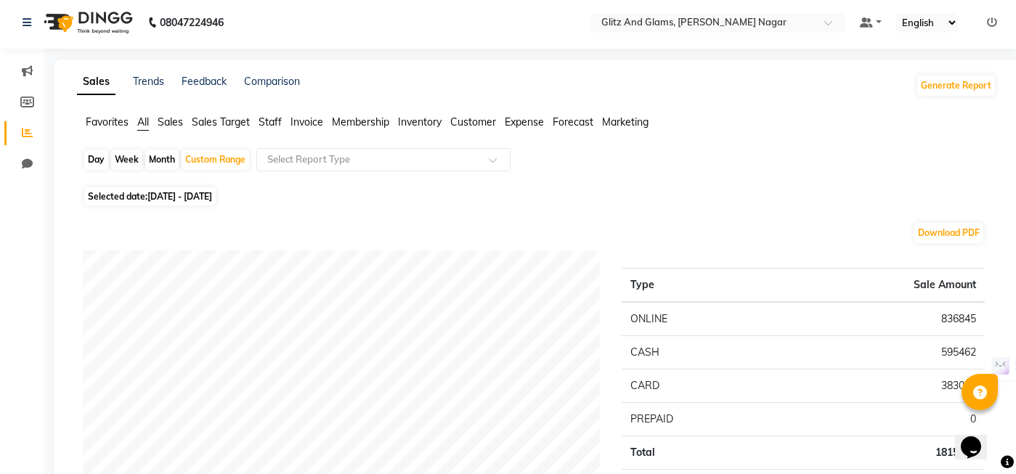
scroll to position [0, 0]
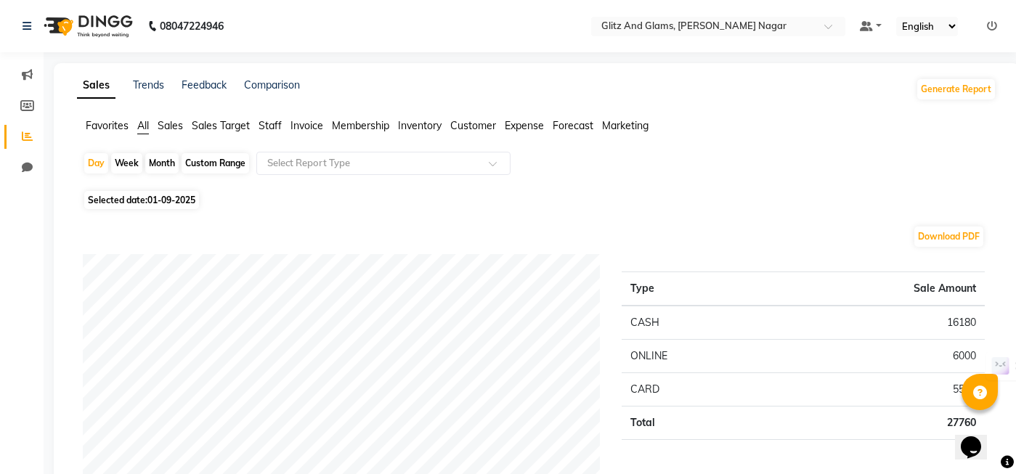
scroll to position [3, 0]
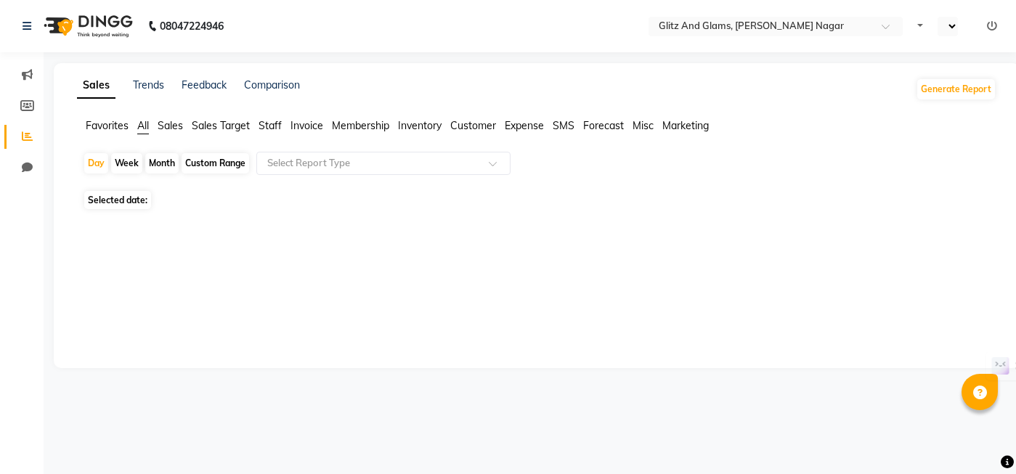
scroll to position [745, 0]
select select "en"
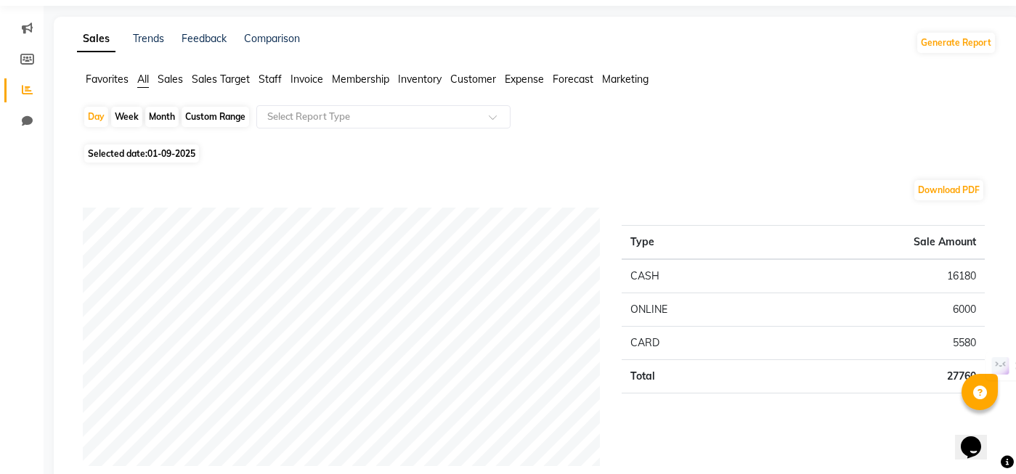
scroll to position [62, 0]
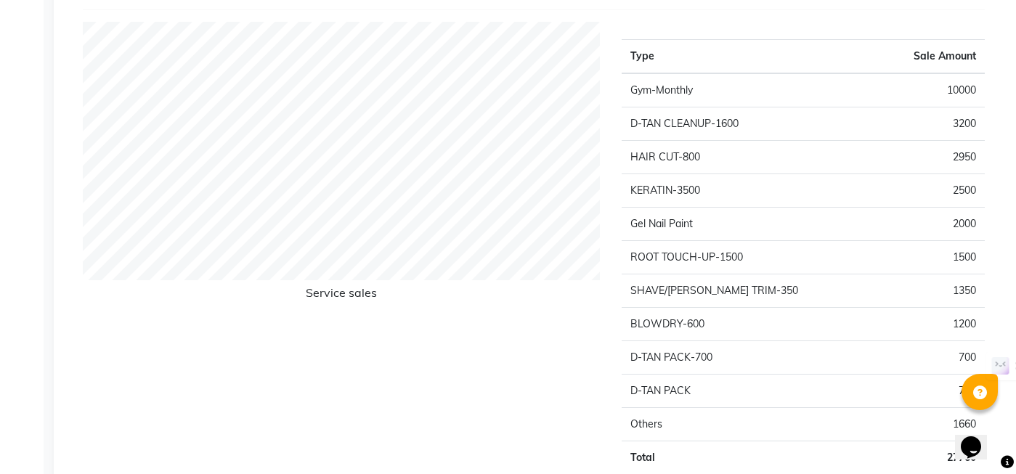
scroll to position [2042, 0]
